Goal: Information Seeking & Learning: Learn about a topic

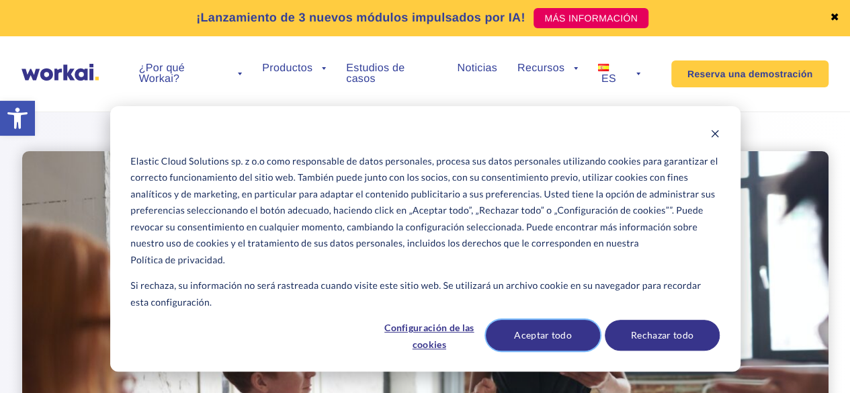
click at [529, 335] on button "Aceptar todo" at bounding box center [543, 335] width 114 height 31
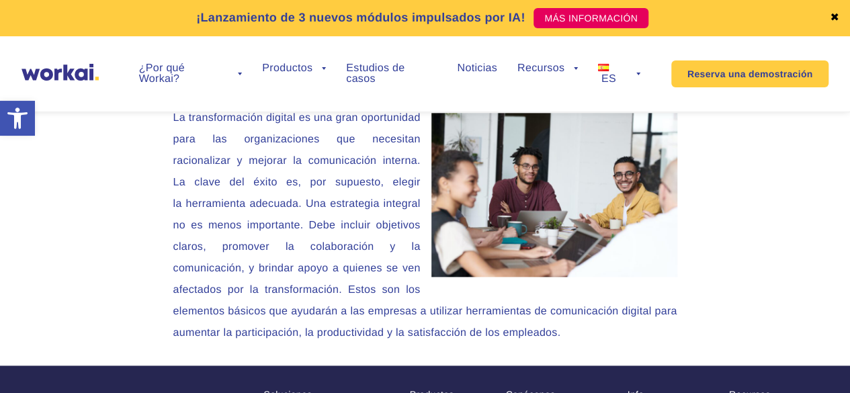
scroll to position [3158, 0]
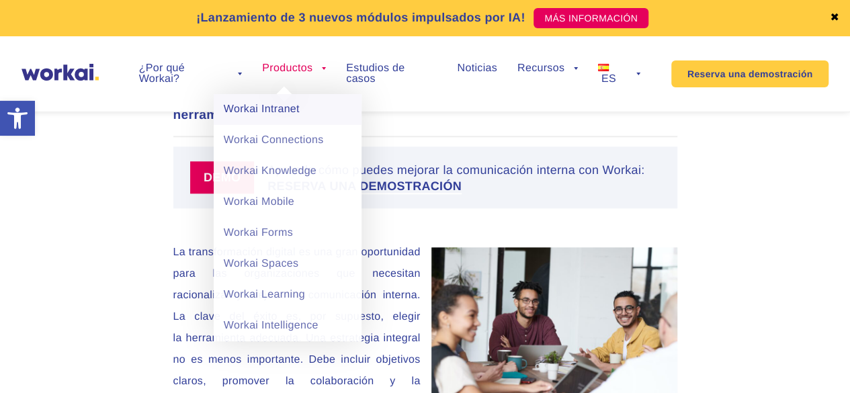
click at [271, 108] on link "Workai Intranet" at bounding box center [288, 109] width 148 height 31
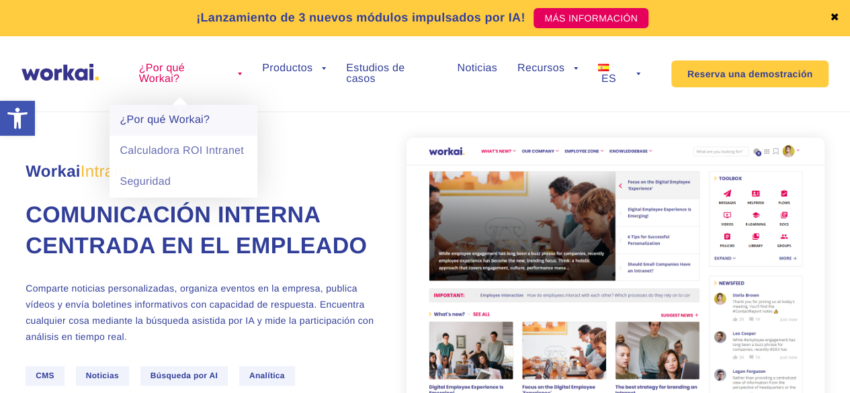
click at [177, 123] on link "¿Por qué Workai?" at bounding box center [184, 120] width 148 height 31
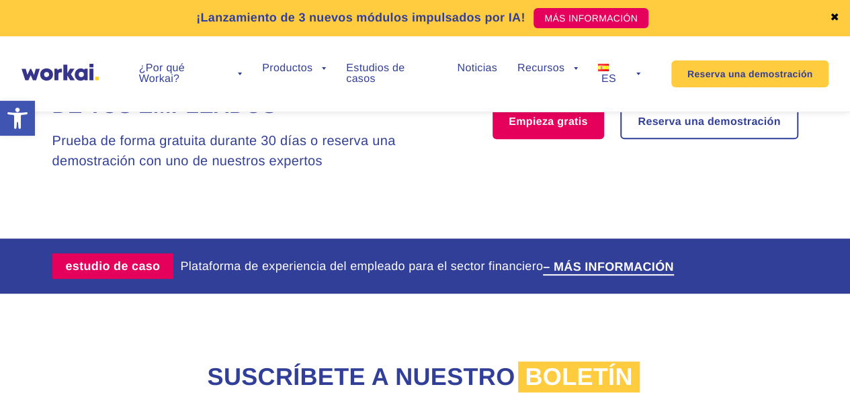
scroll to position [3091, 0]
